Goal: Task Accomplishment & Management: Manage account settings

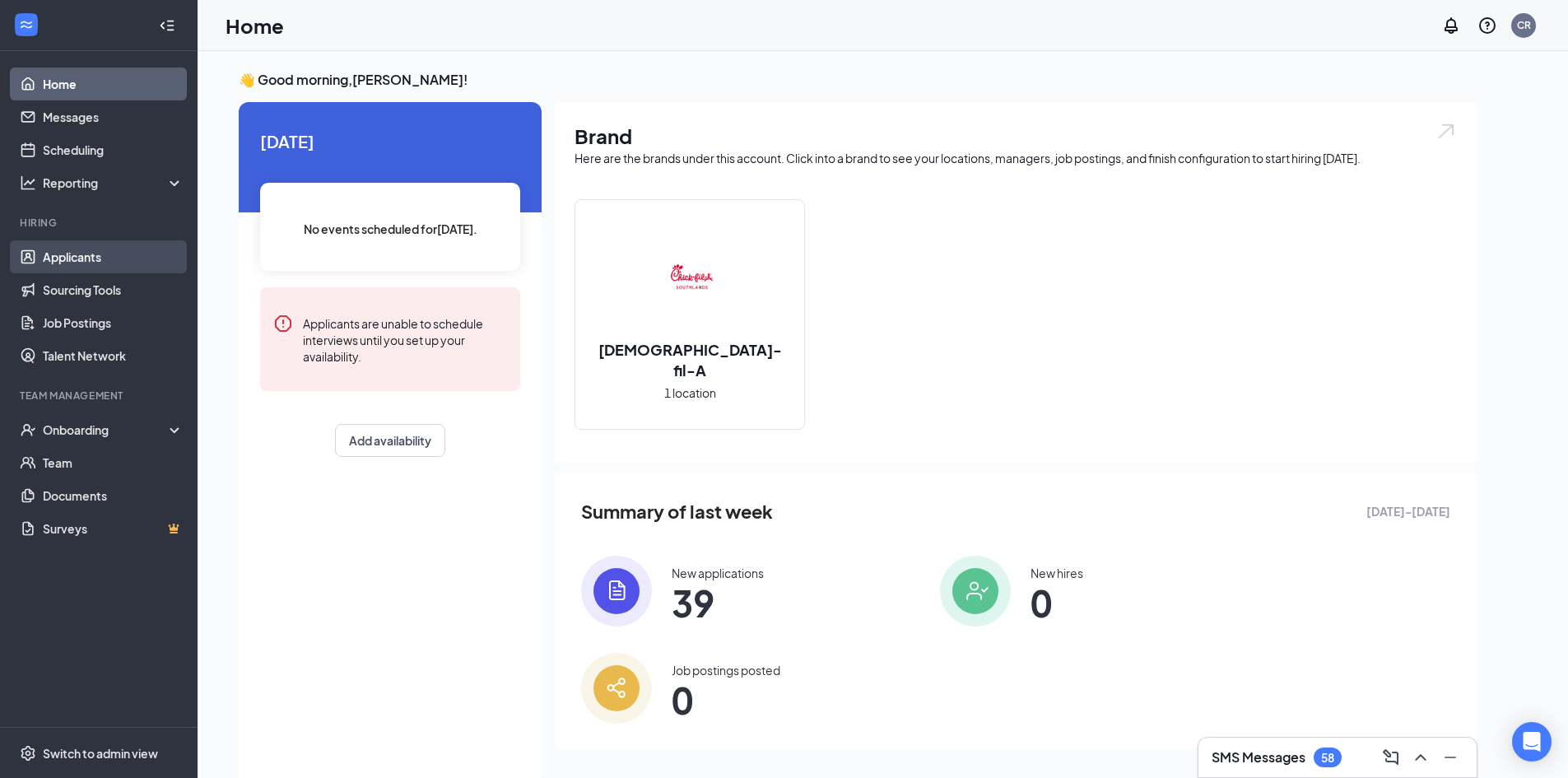
click at [90, 252] on link "Applicants" at bounding box center [113, 257] width 141 height 33
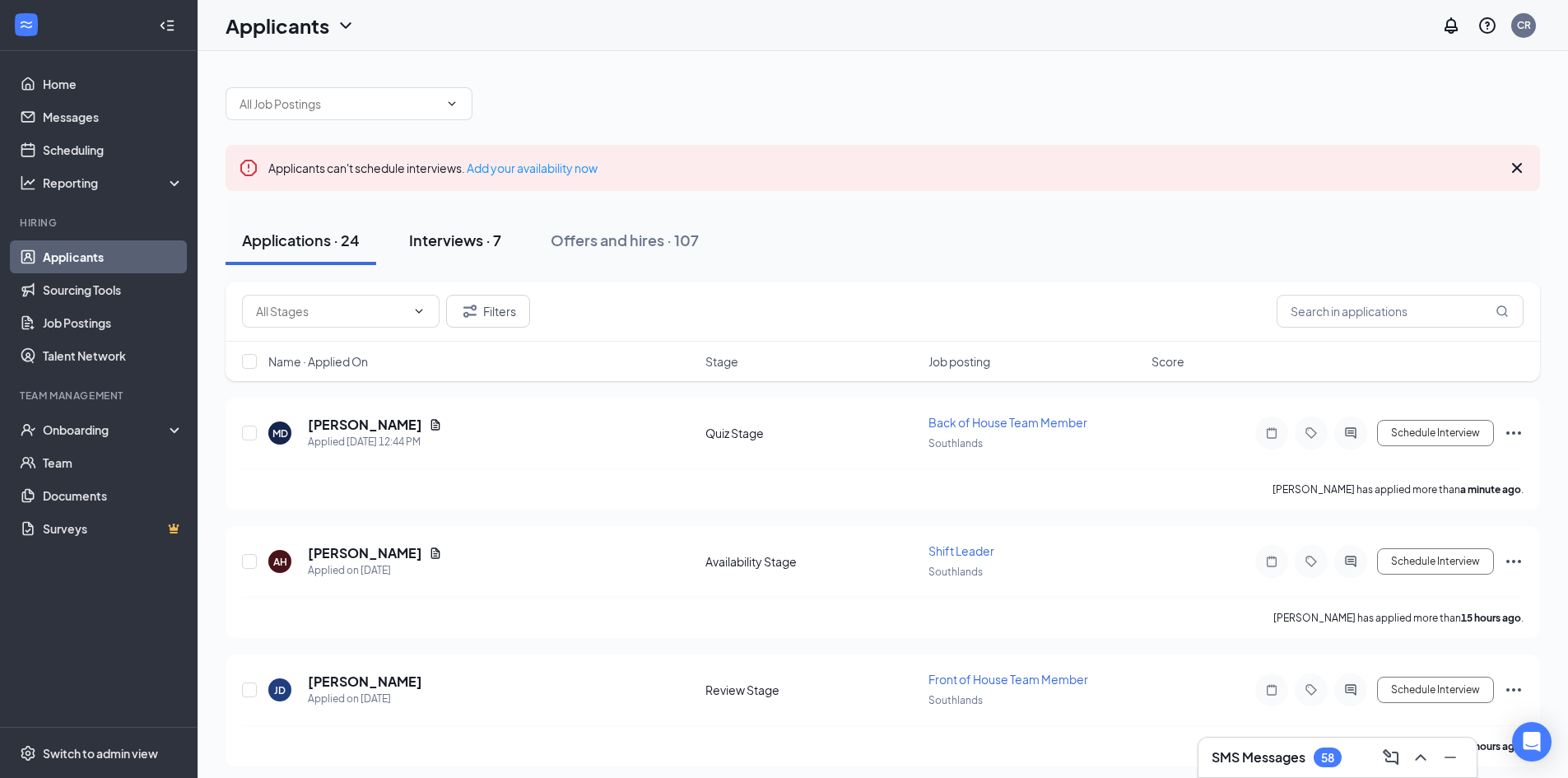
click at [453, 226] on button "Interviews · 7" at bounding box center [455, 240] width 125 height 49
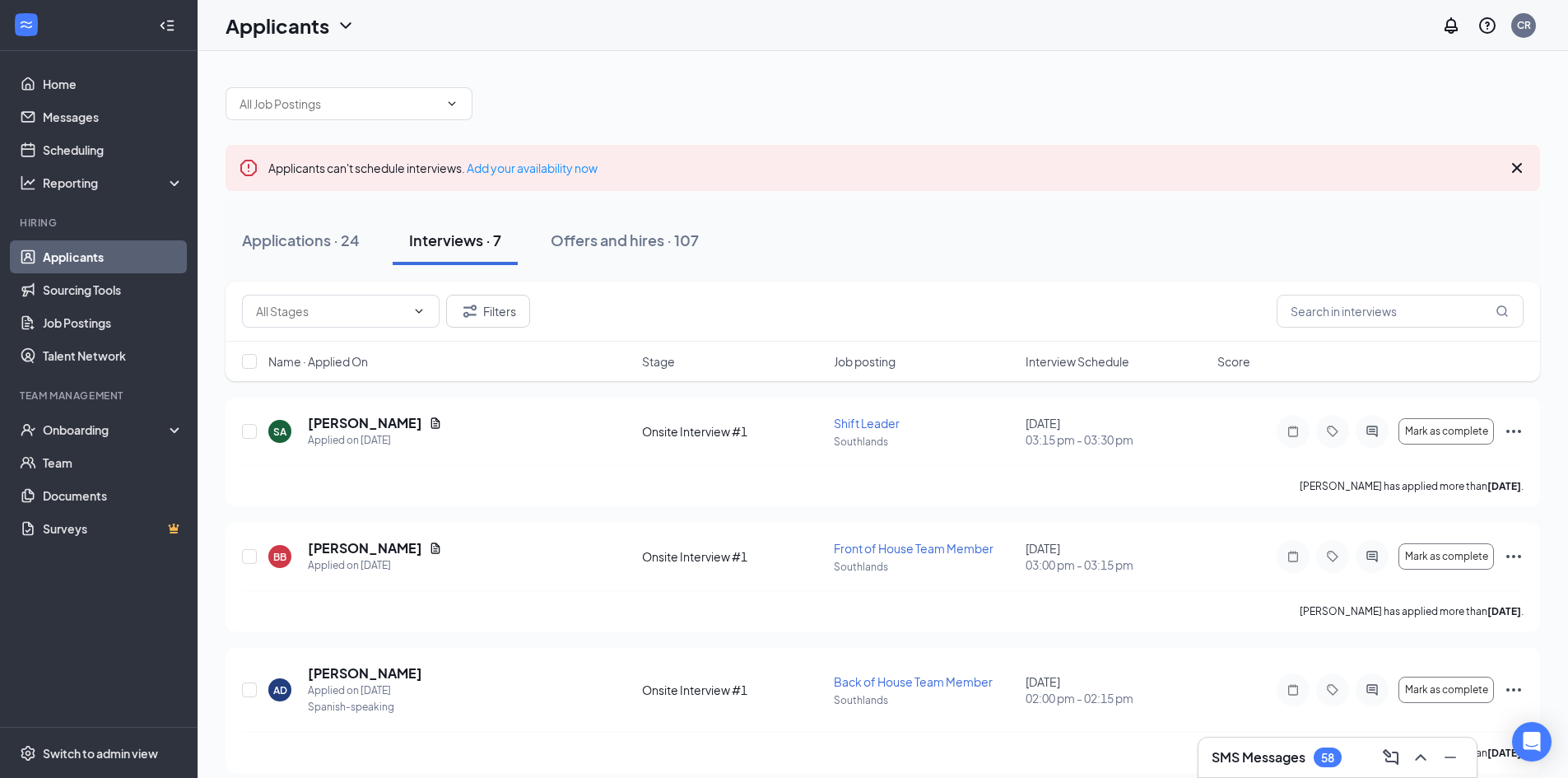
click at [1082, 364] on span "Interview Schedule" at bounding box center [1077, 361] width 103 height 17
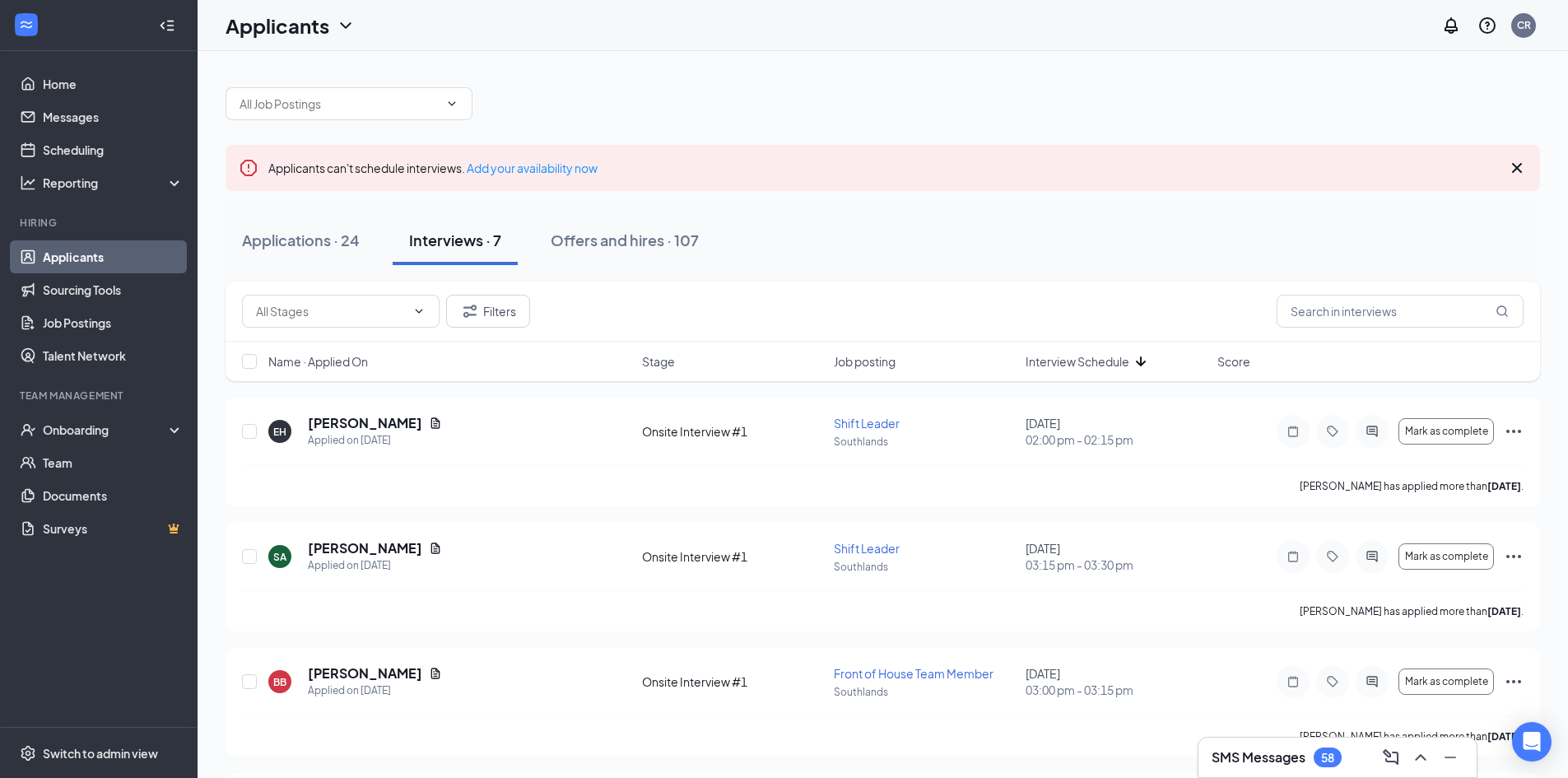
click at [1082, 361] on span "Interview Schedule" at bounding box center [1077, 361] width 103 height 17
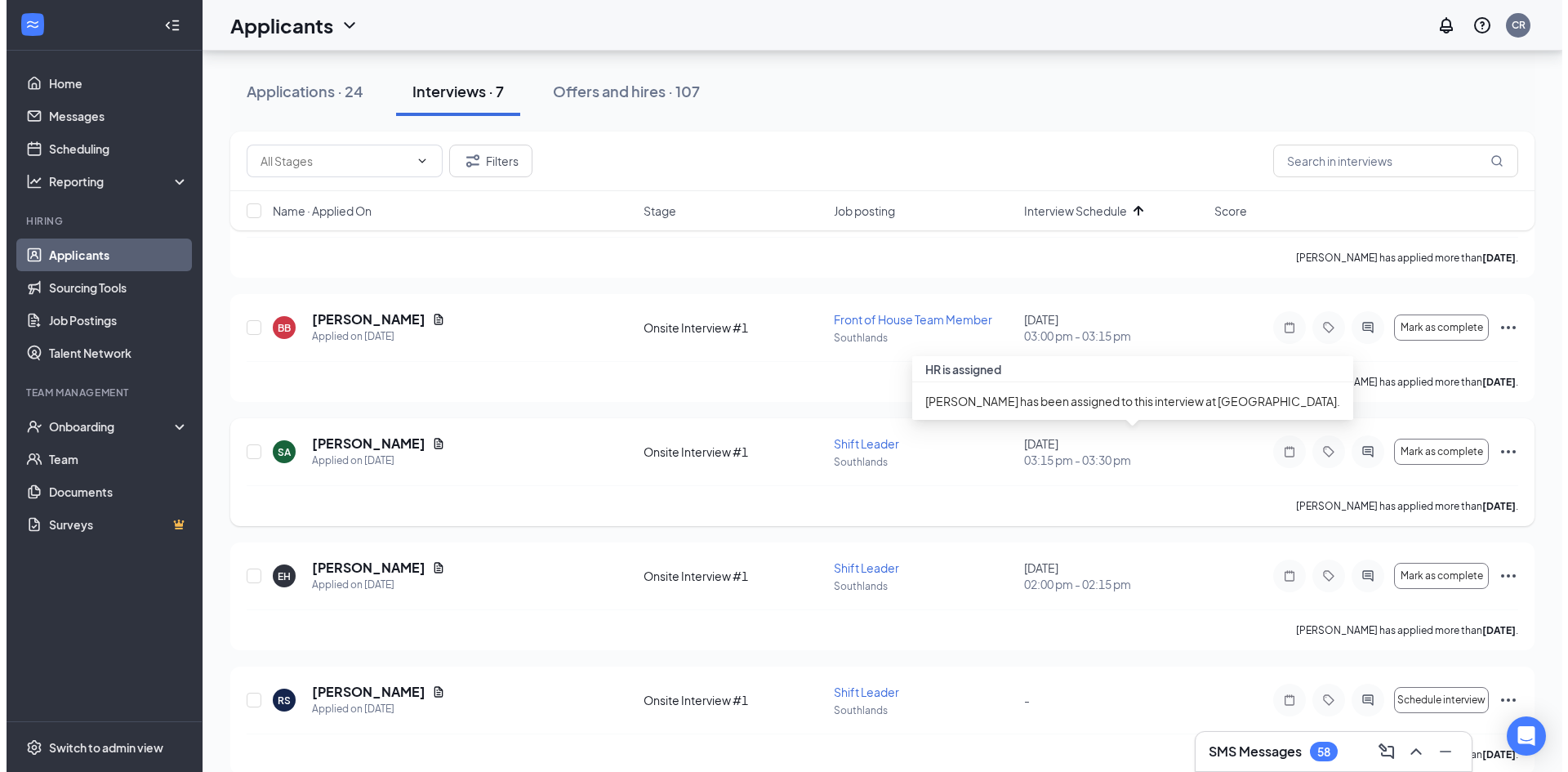
scroll to position [245, 0]
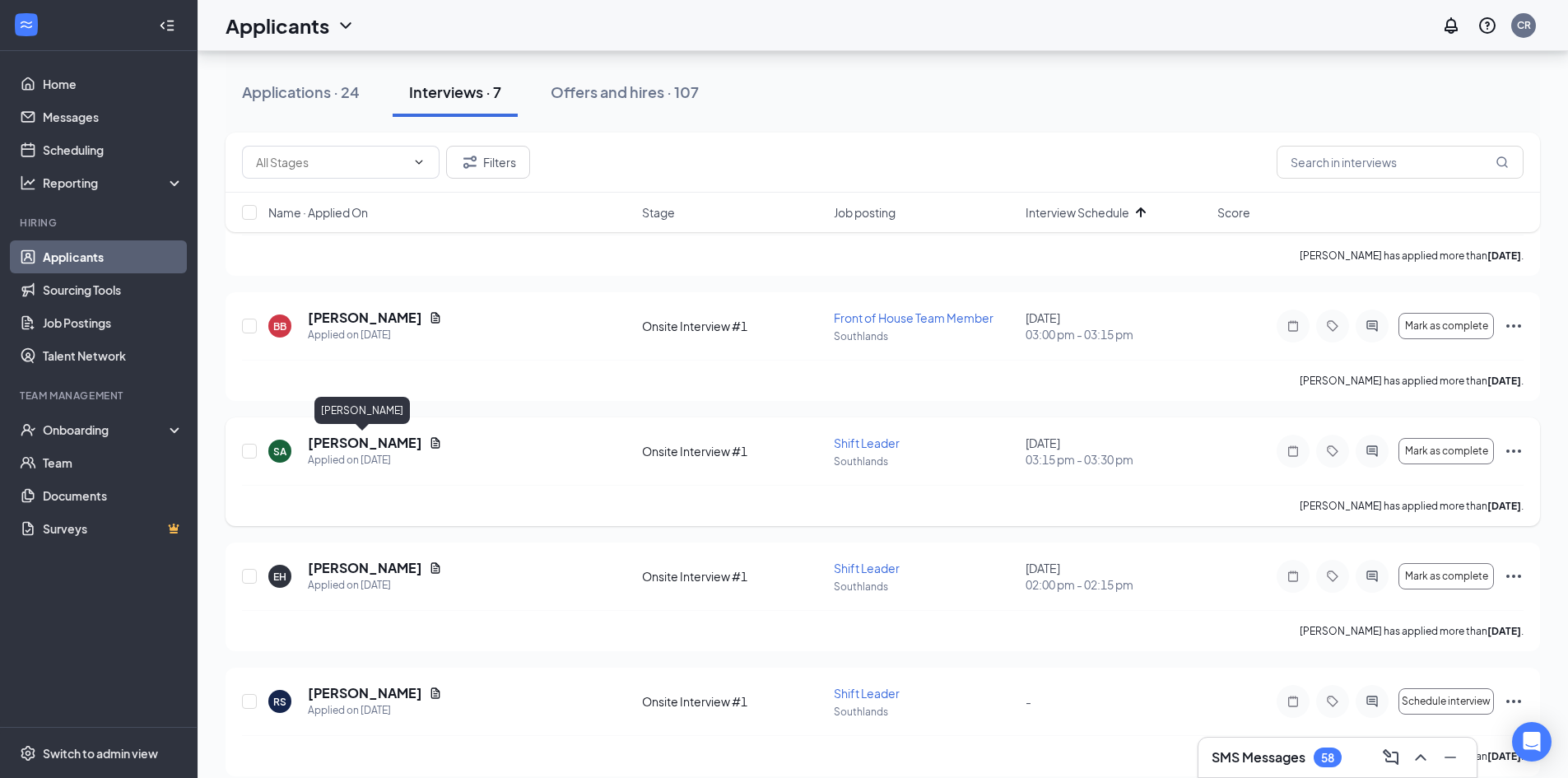
click at [338, 440] on h5 "[PERSON_NAME]" at bounding box center [365, 442] width 115 height 18
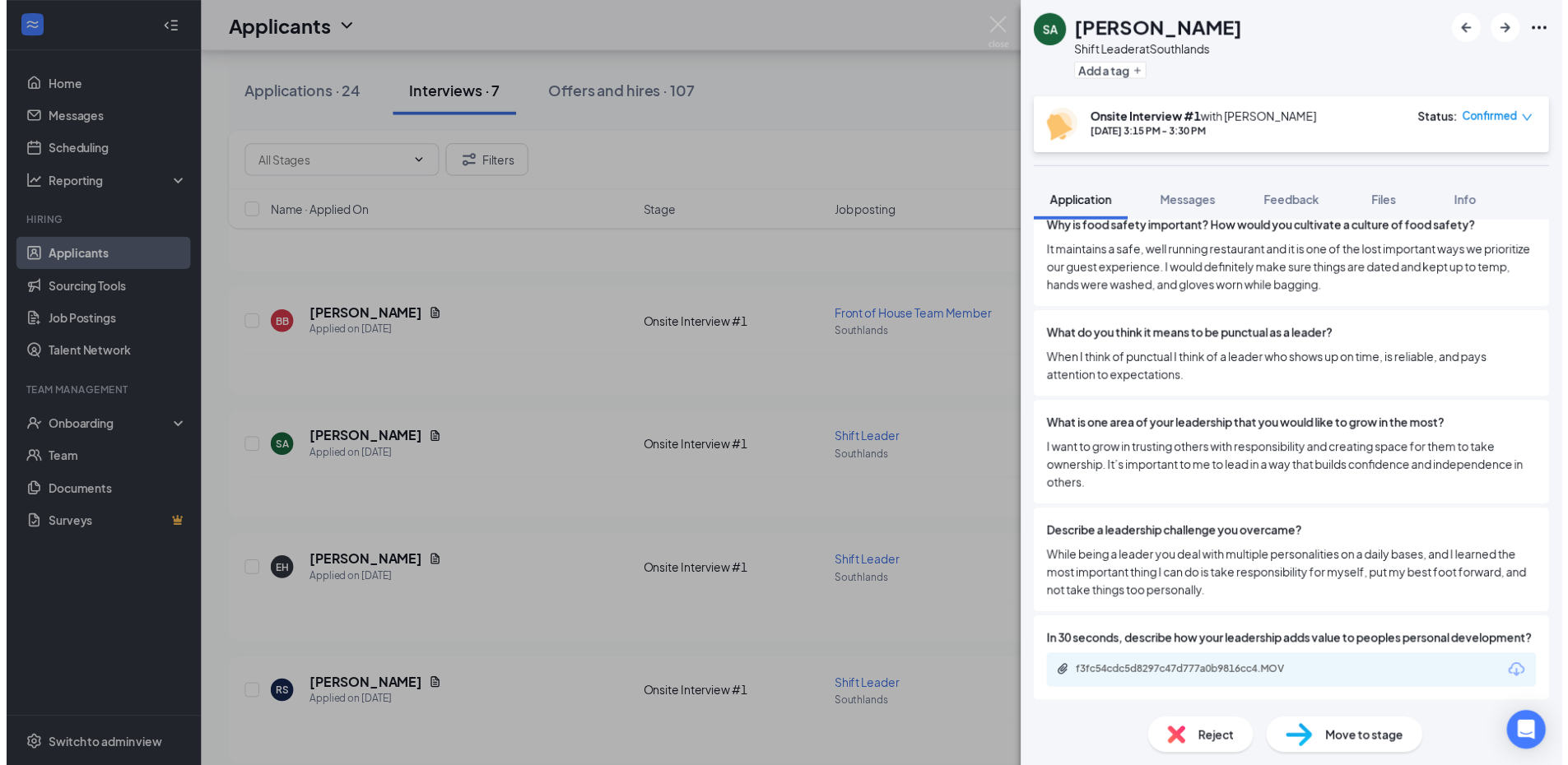
scroll to position [1534, 0]
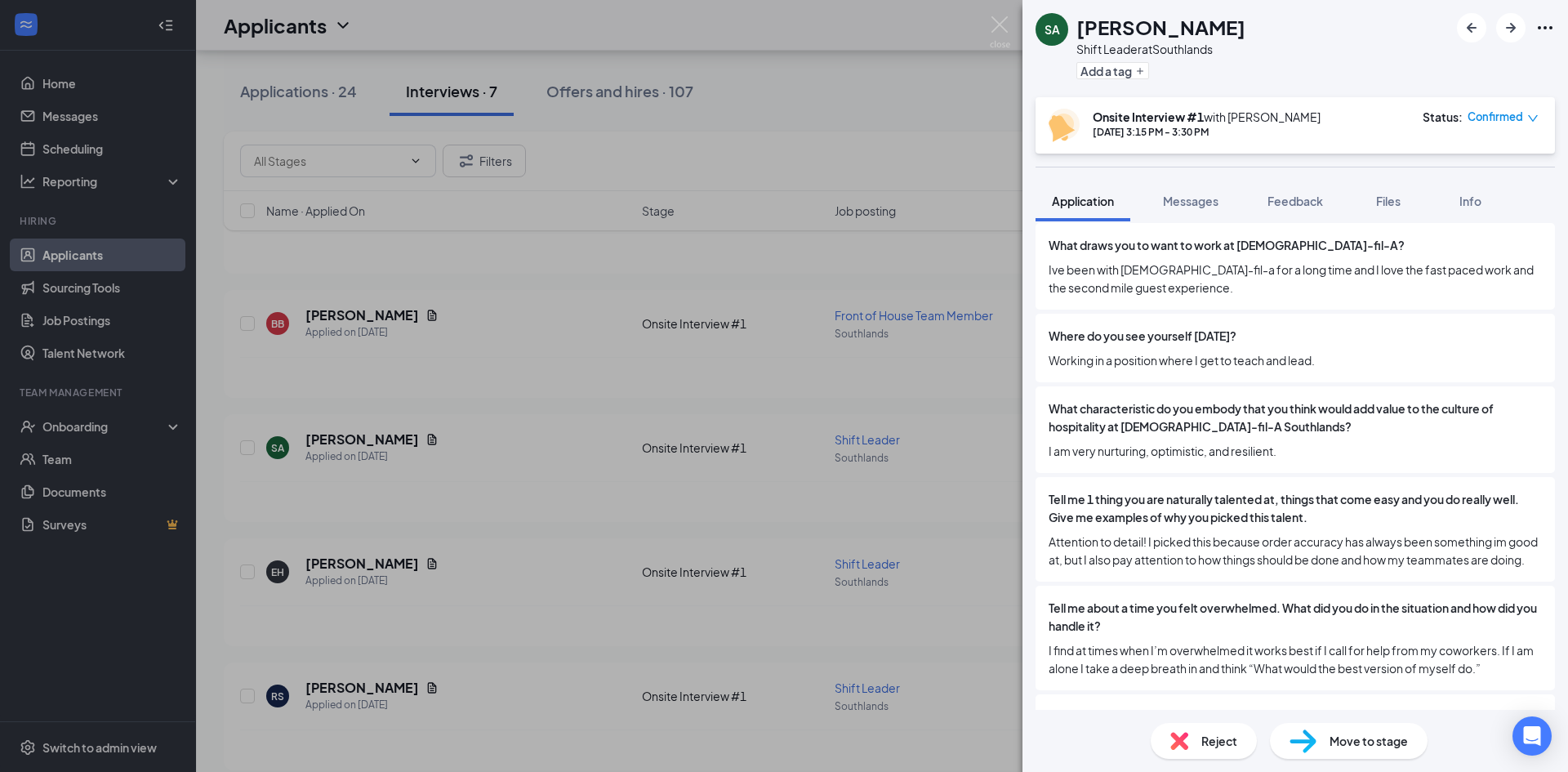
click at [817, 81] on div "[PERSON_NAME] [PERSON_NAME] Shift Leader at Southlands Add a tag Onsite Intervi…" at bounding box center [784, 386] width 1568 height 772
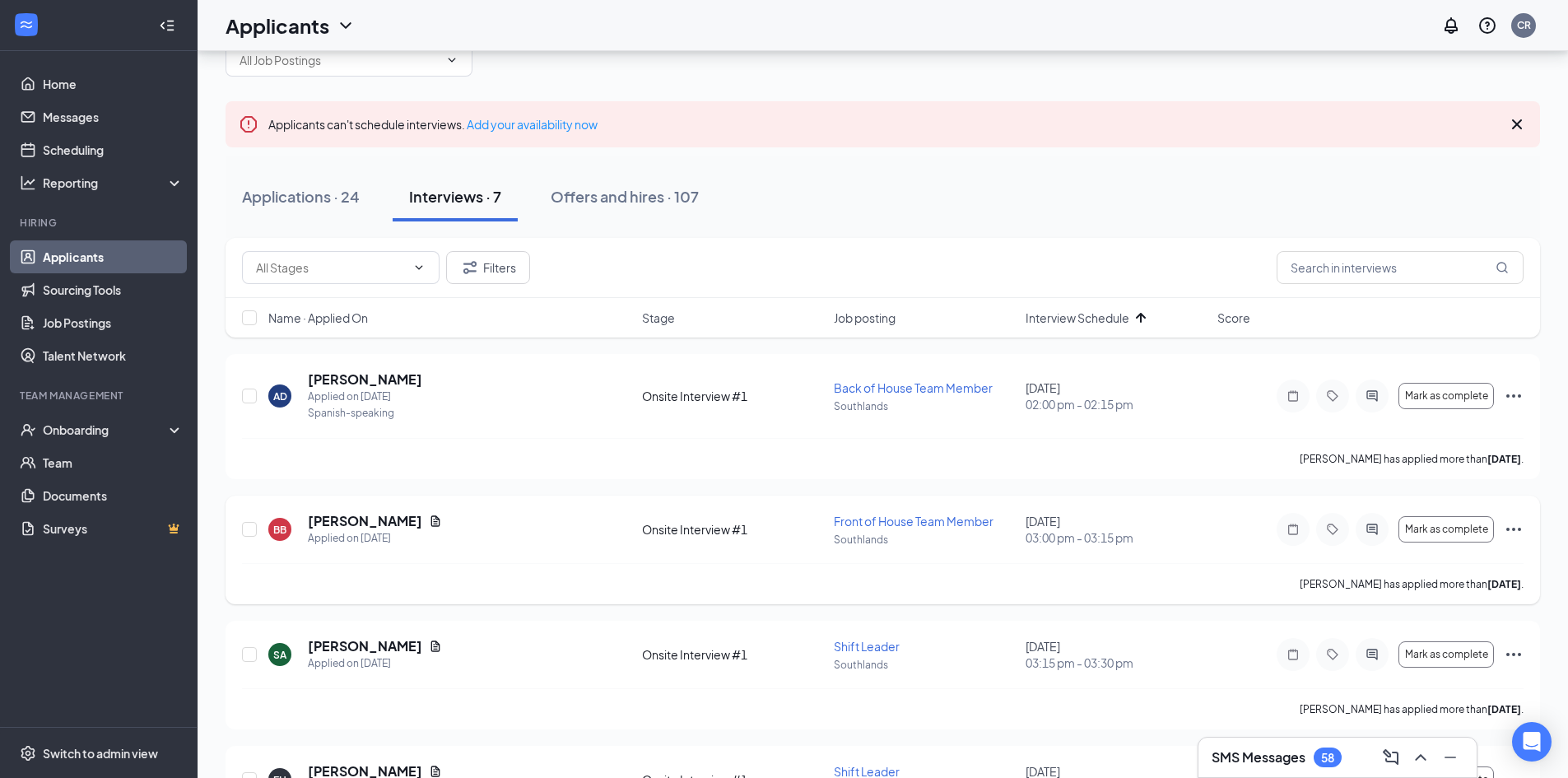
scroll to position [82, 0]
